Goal: Task Accomplishment & Management: Manage account settings

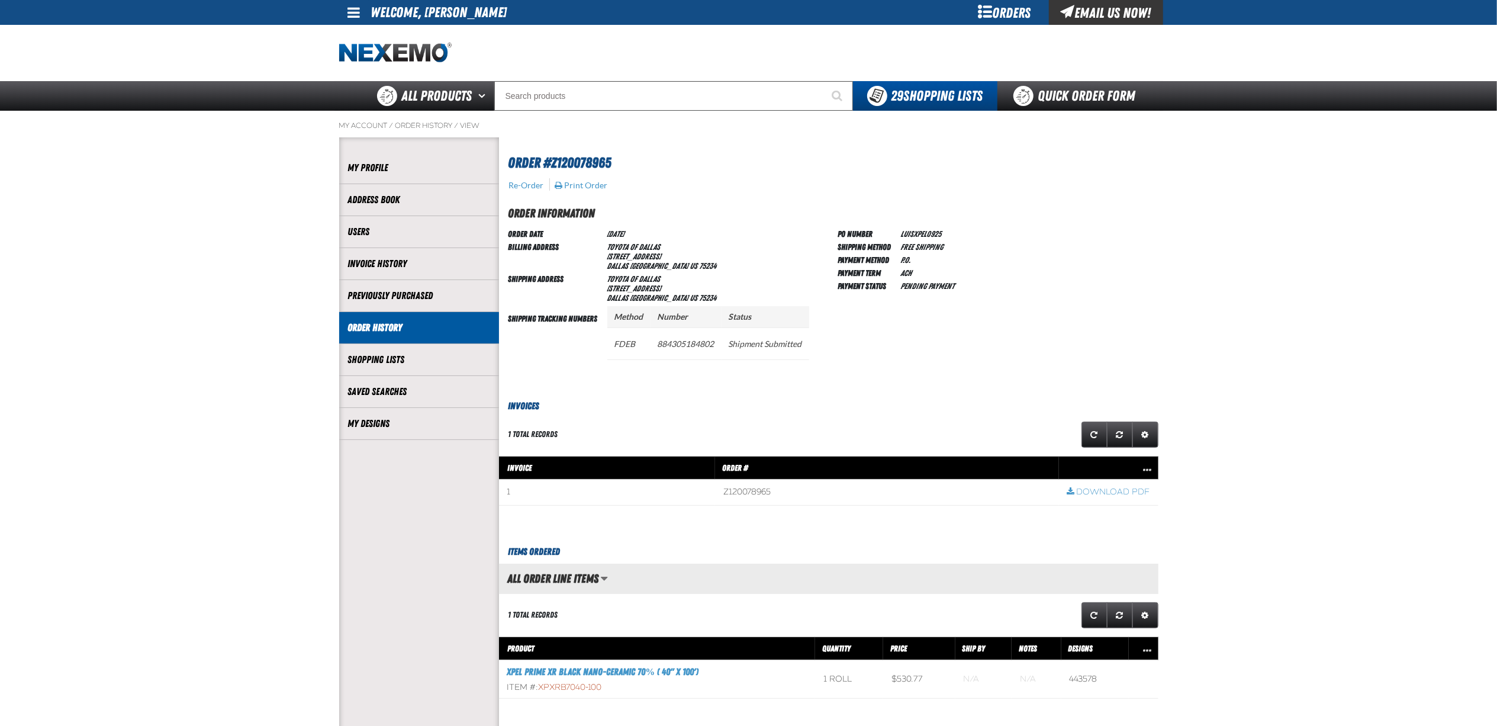
scroll to position [1, 1]
drag, startPoint x: 0, startPoint y: 296, endPoint x: 36, endPoint y: 303, distance: 36.2
click at [0, 296] on html "Skip to Main Content Staging Site 5.1 Upgrade Site My Account My Account Suppor…" at bounding box center [748, 533] width 1497 height 1066
click at [1126, 238] on div "PO Number LUISXPEL0925 Shipping Method Free Shipping Payment Method P.O. Paymen…" at bounding box center [998, 303] width 320 height 153
click at [282, 330] on main "My Account / Order History / View" at bounding box center [748, 475] width 1497 height 728
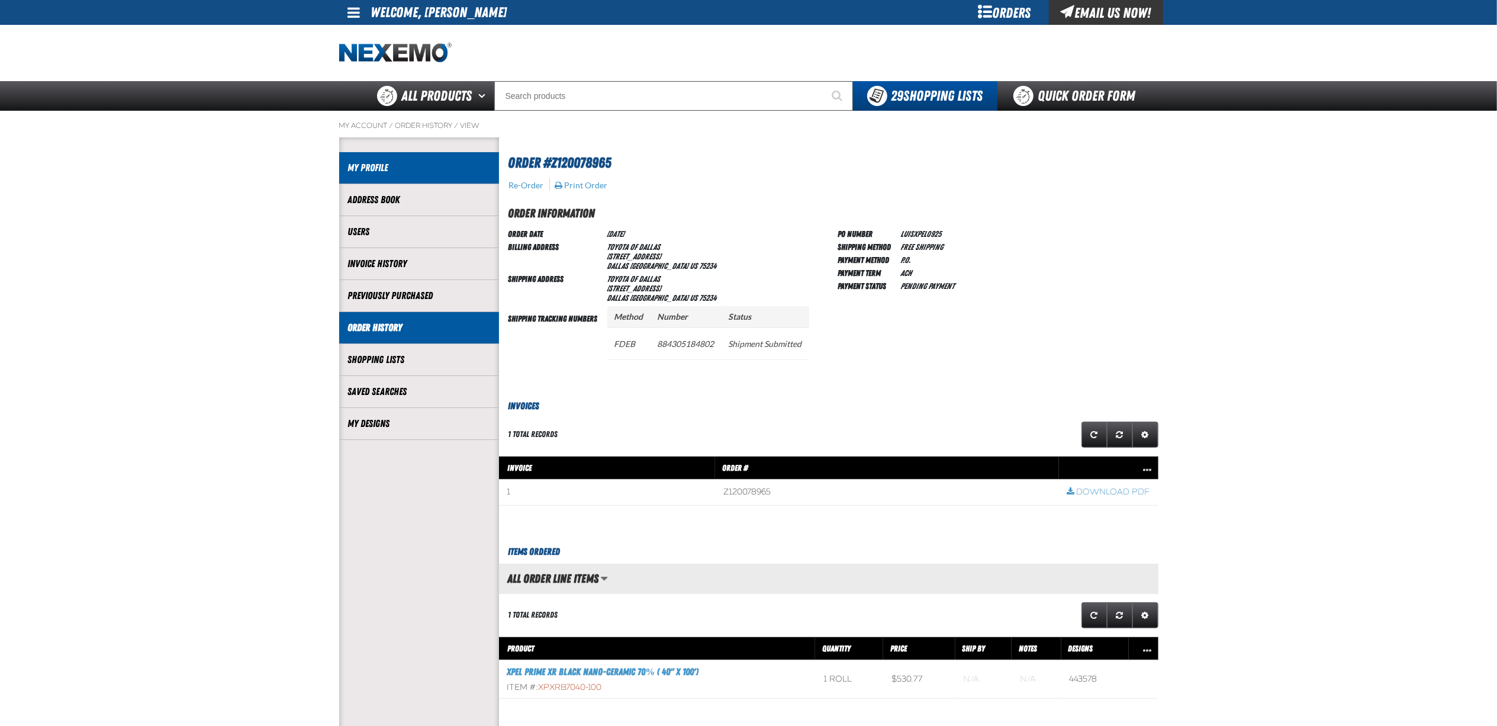
click at [367, 183] on li "My Profile" at bounding box center [419, 168] width 160 height 32
click at [372, 171] on link "My Profile" at bounding box center [419, 168] width 142 height 14
